Goal: Task Accomplishment & Management: Use online tool/utility

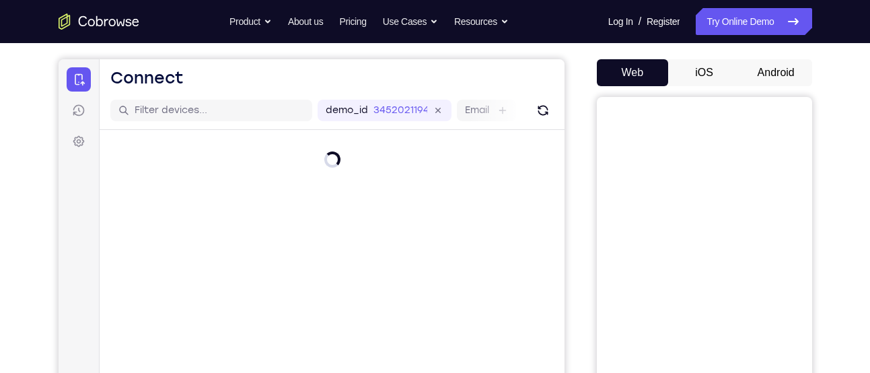
click at [709, 68] on button "iOS" at bounding box center [704, 72] width 72 height 27
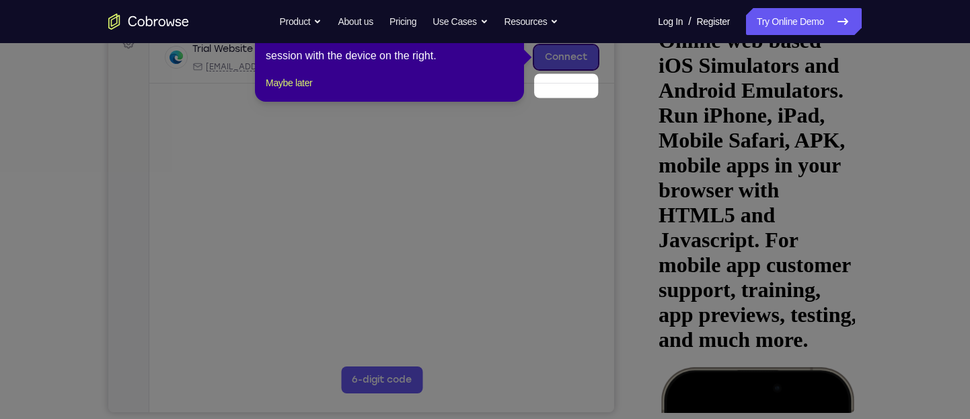
scroll to position [182, 0]
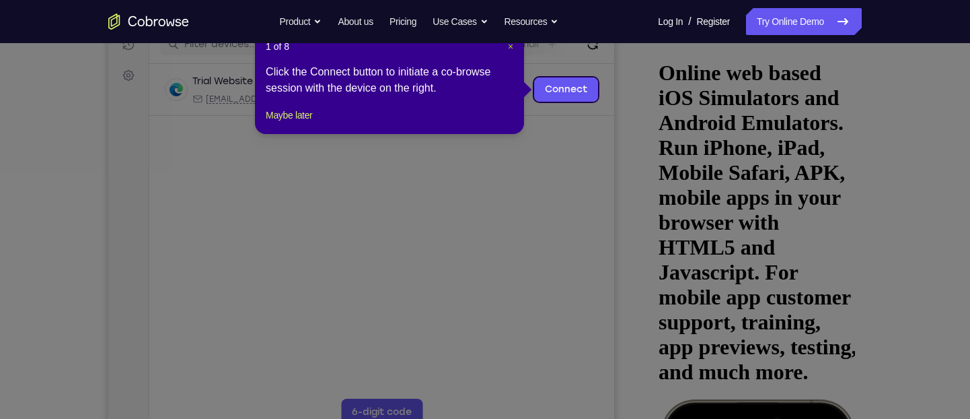
click at [508, 43] on span "×" at bounding box center [510, 46] width 5 height 11
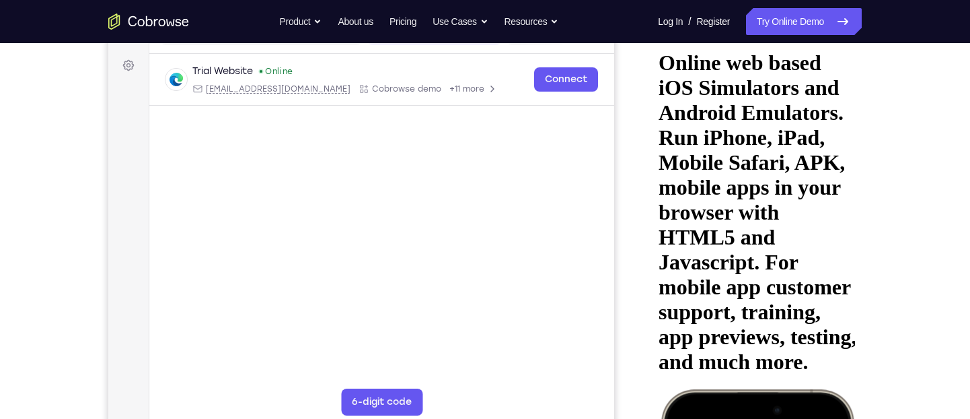
scroll to position [192, 0]
